Goal: Task Accomplishment & Management: Use online tool/utility

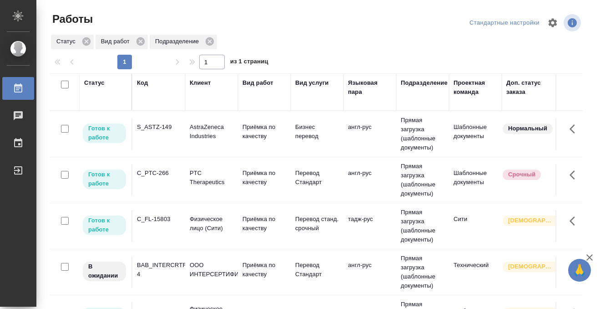
click at [98, 82] on div "Статус" at bounding box center [94, 82] width 20 height 9
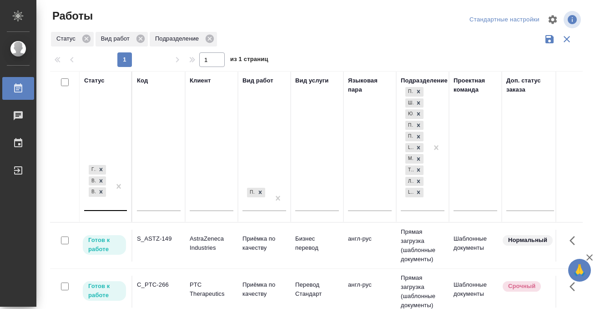
click at [101, 205] on div "[PERSON_NAME] к работе В работе В ожидании" at bounding box center [97, 186] width 26 height 47
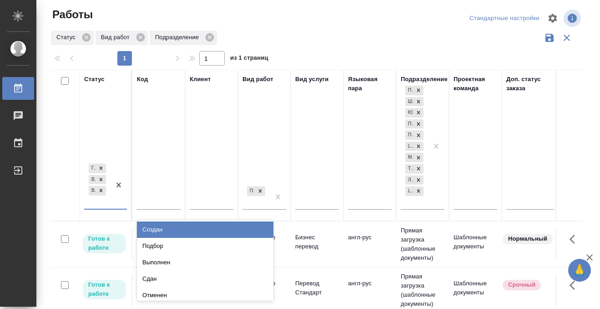
scroll to position [5, 0]
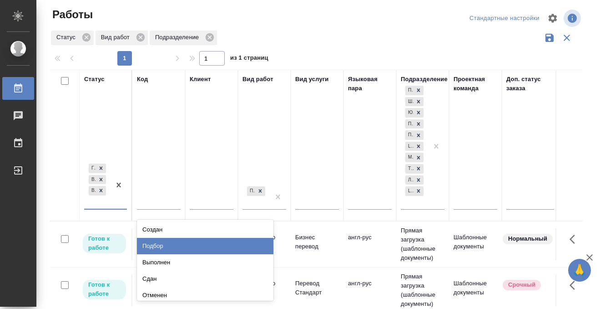
click at [160, 244] on div "Подбор" at bounding box center [205, 246] width 137 height 16
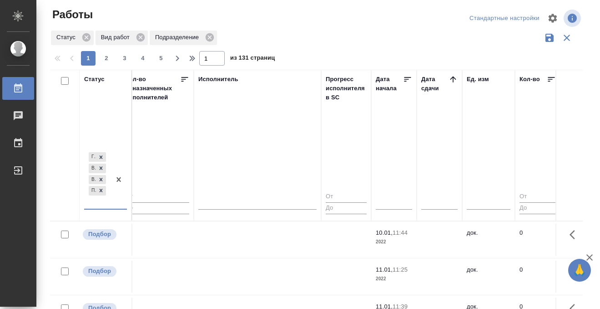
scroll to position [0, 555]
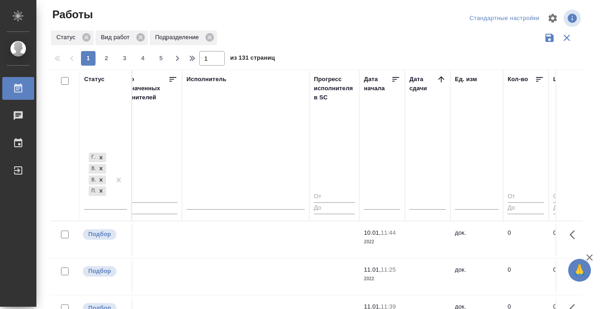
click at [439, 78] on icon at bounding box center [441, 79] width 9 height 9
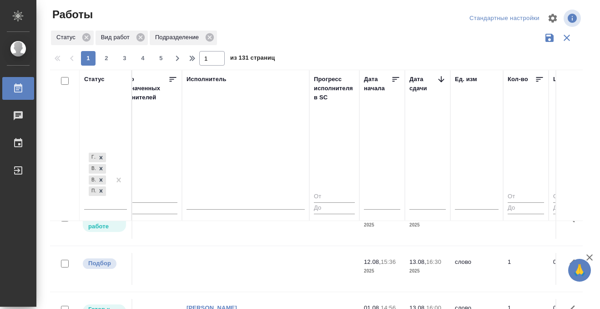
scroll to position [299, 555]
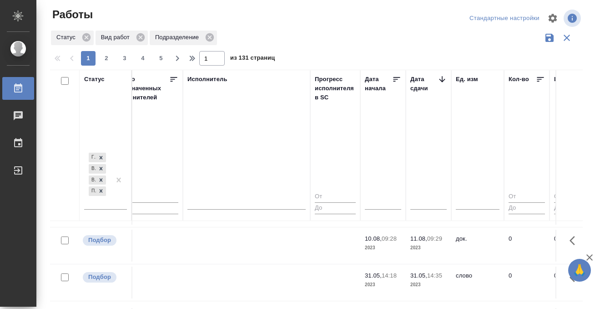
scroll to position [912, 554]
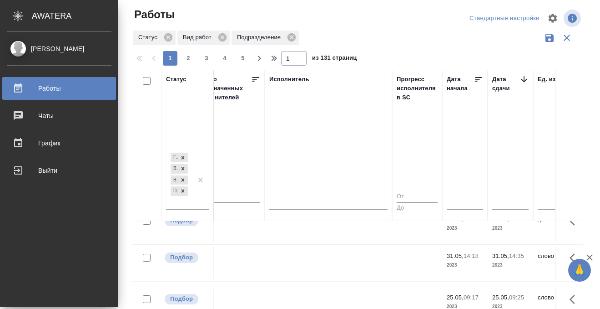
click at [22, 91] on icon at bounding box center [18, 87] width 8 height 9
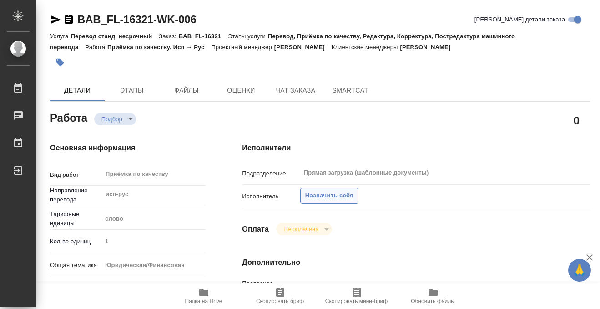
click at [313, 192] on span "Назначить себя" at bounding box center [329, 195] width 48 height 10
